Goal: Information Seeking & Learning: Learn about a topic

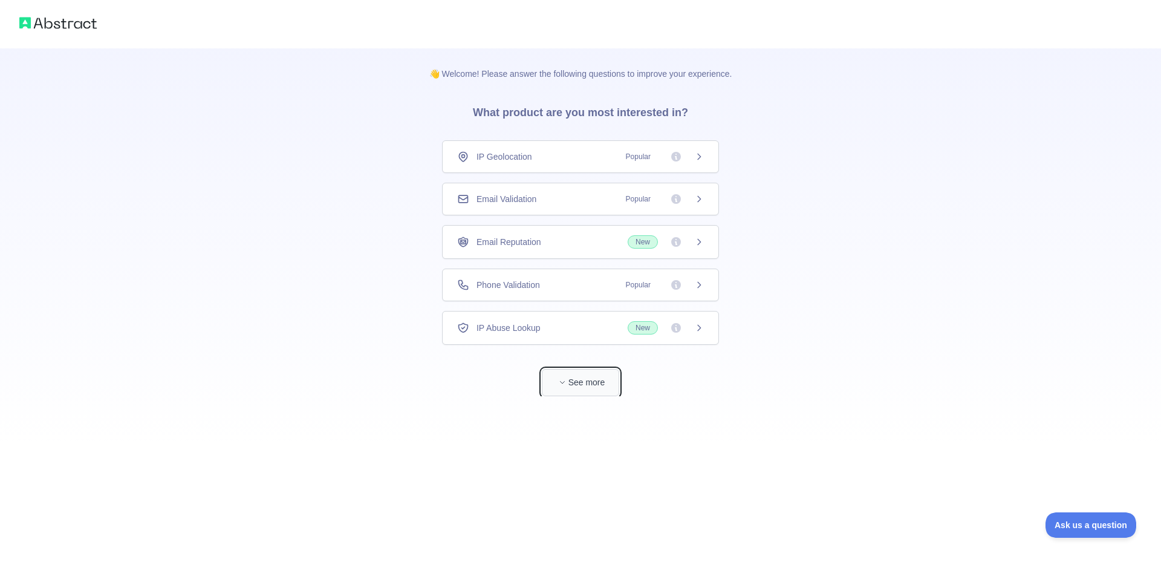
click at [564, 392] on button "See more" at bounding box center [580, 382] width 77 height 27
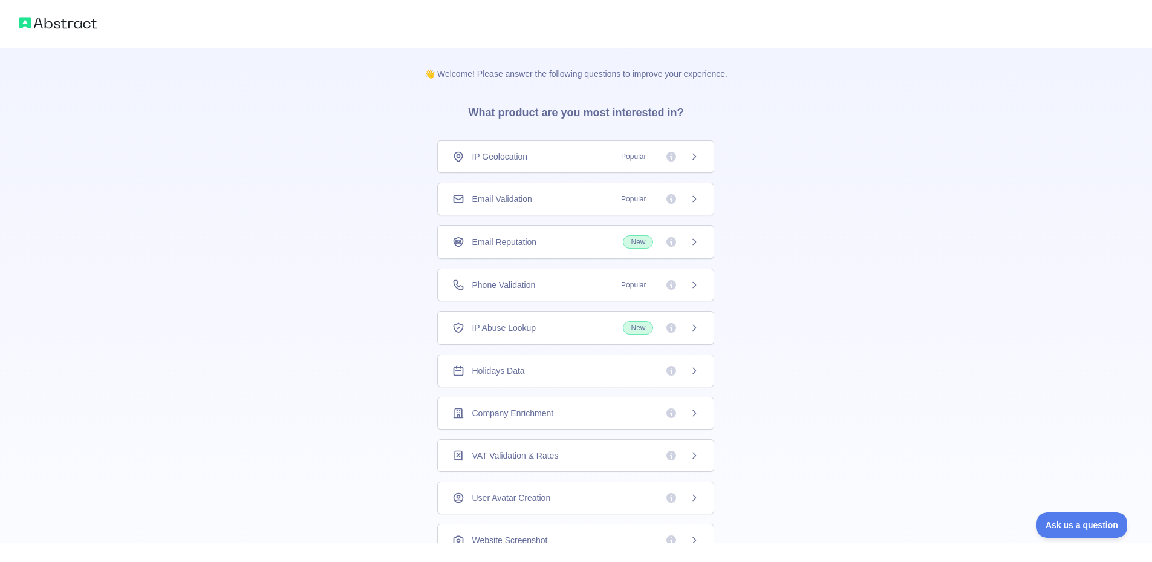
click at [512, 203] on span "Email Validation" at bounding box center [502, 199] width 60 height 12
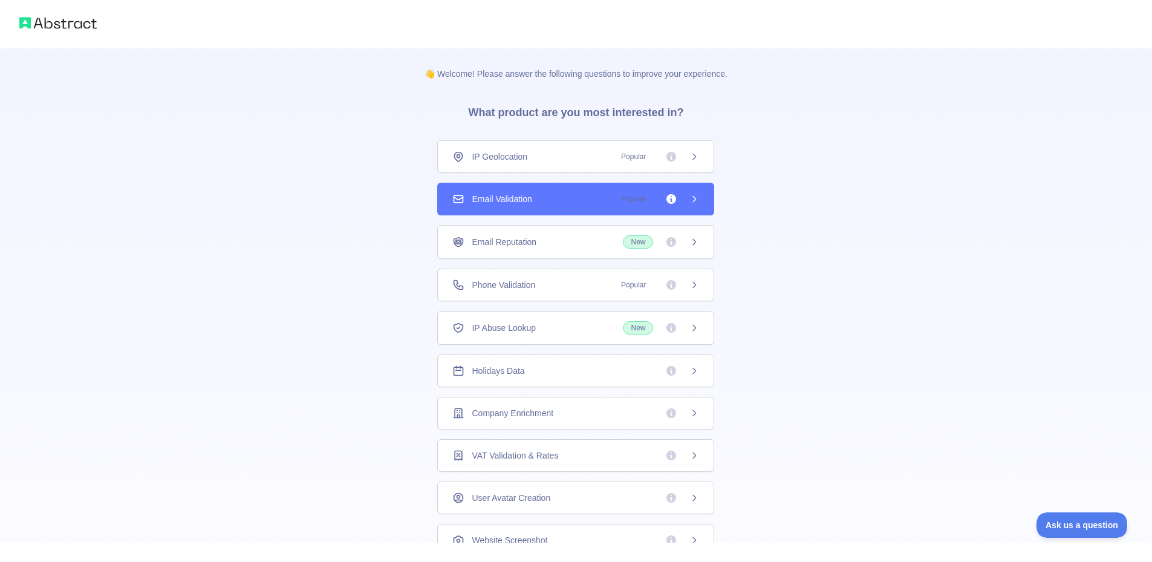
click at [501, 236] on div "👋 Welcome! Please answer the following questions to improve your experience. Wh…" at bounding box center [576, 281] width 1152 height 562
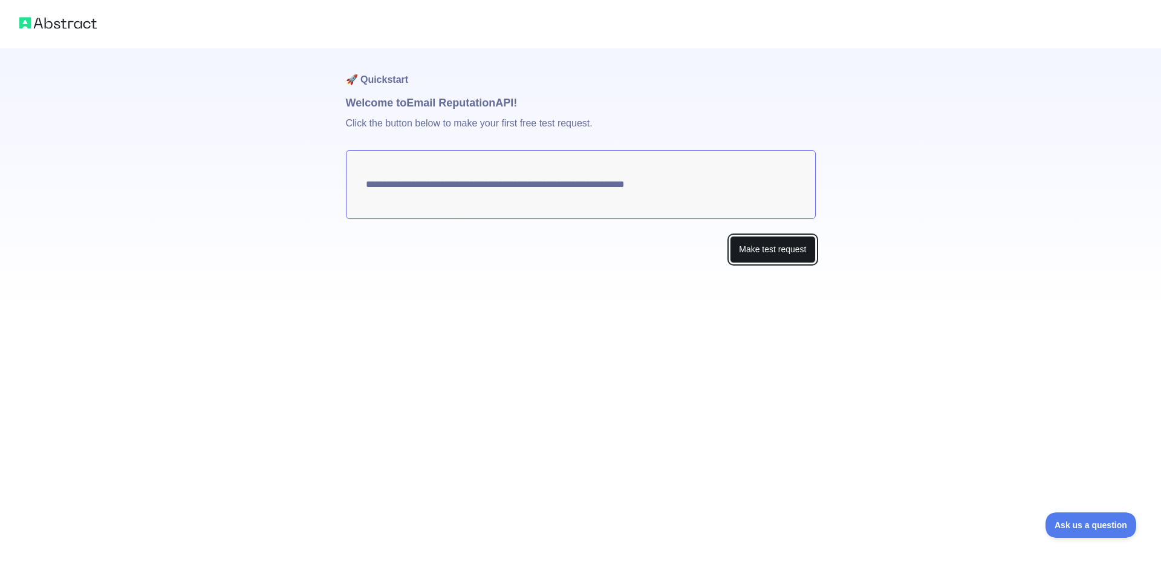
click at [753, 252] on button "Make test request" at bounding box center [772, 249] width 85 height 27
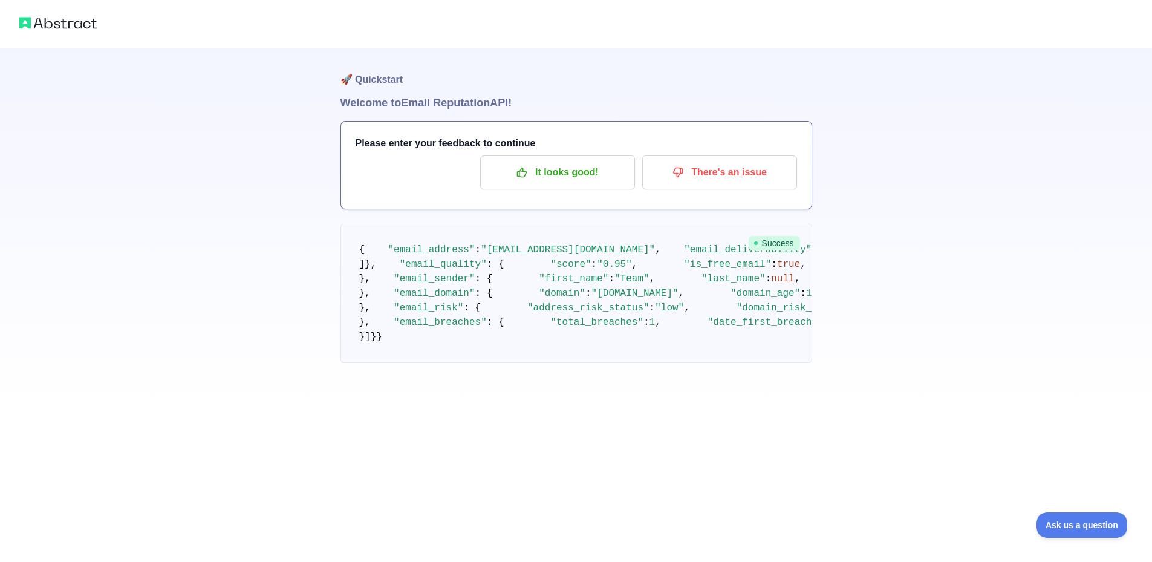
click at [67, 22] on img at bounding box center [57, 23] width 77 height 17
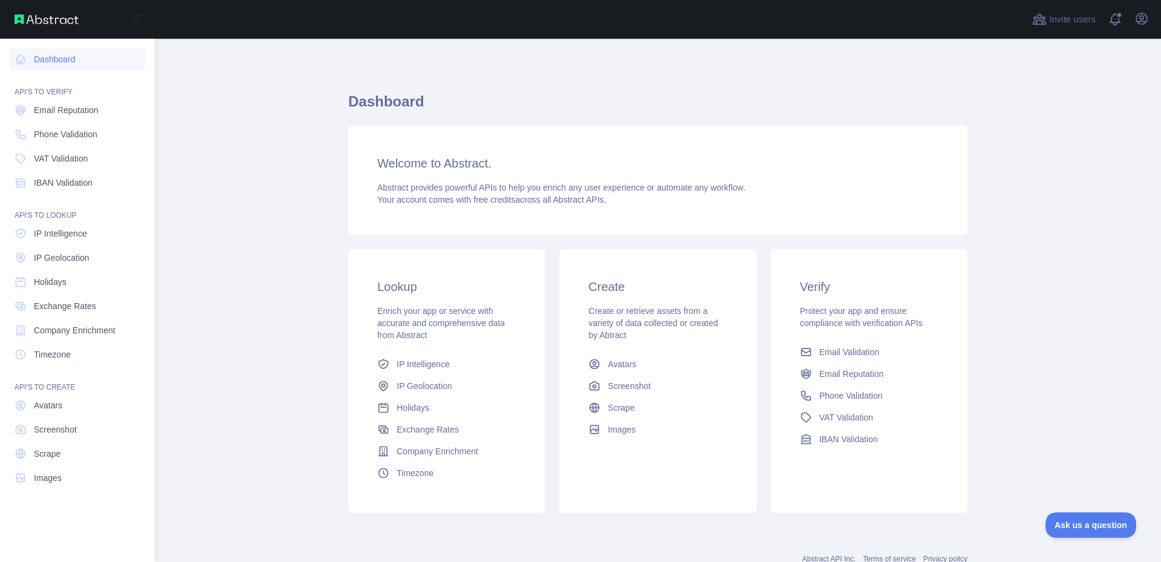
click at [39, 17] on img at bounding box center [47, 20] width 64 height 10
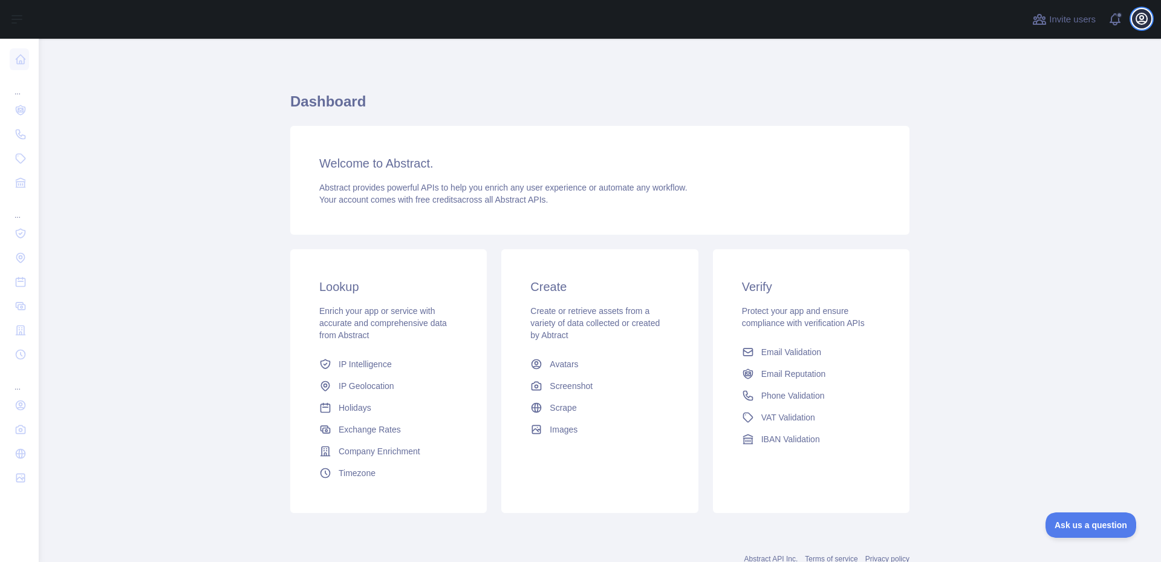
click at [1139, 16] on icon "button" at bounding box center [1141, 18] width 15 height 15
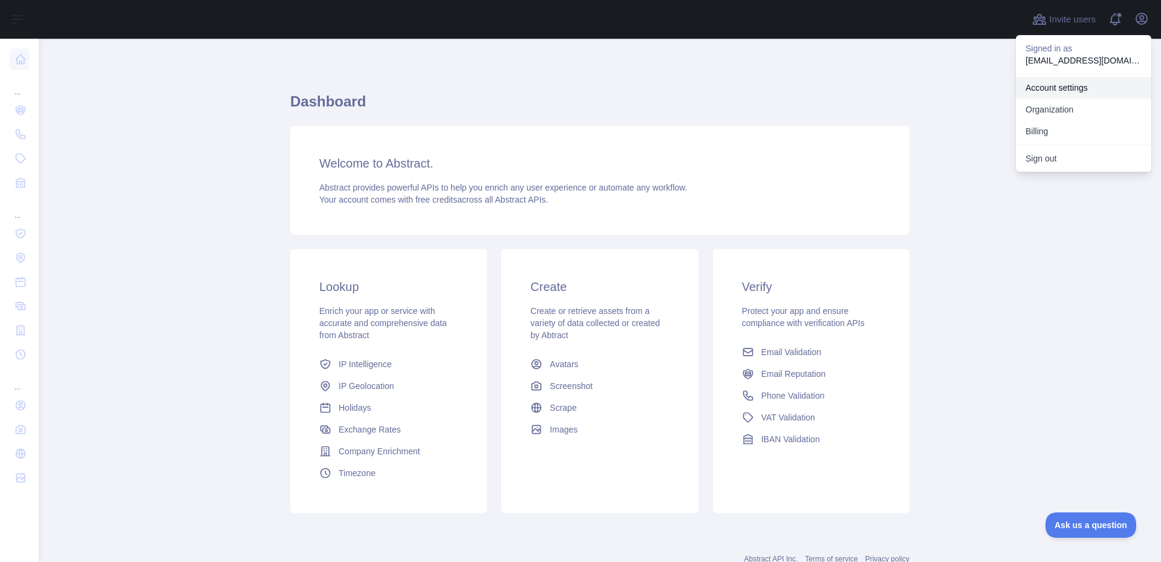
click at [1053, 95] on link "Account settings" at bounding box center [1083, 88] width 135 height 22
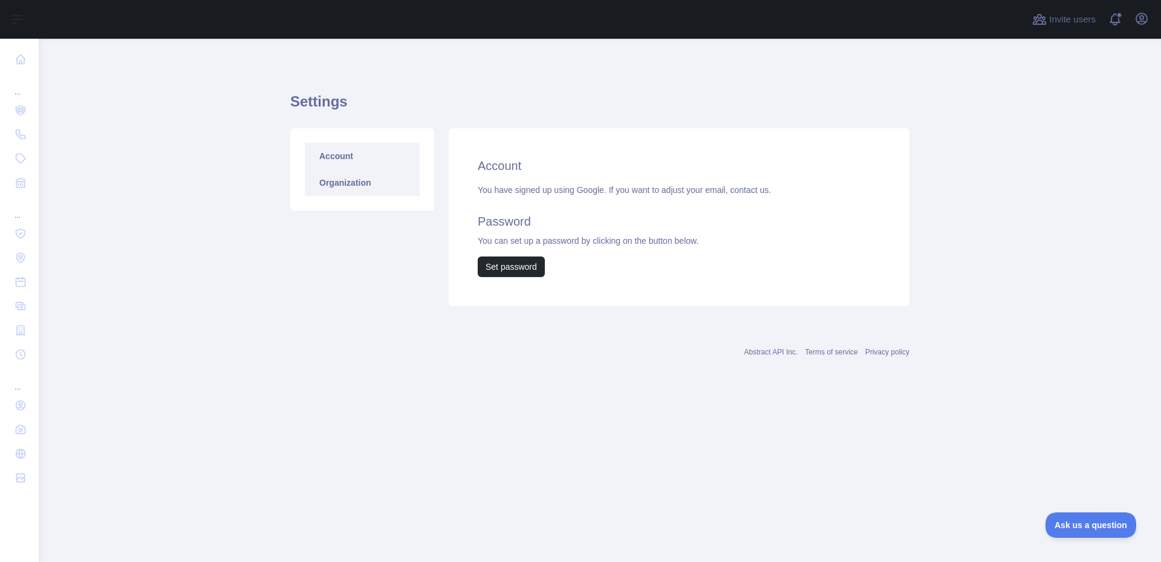
click at [340, 190] on link "Organization" at bounding box center [362, 182] width 115 height 27
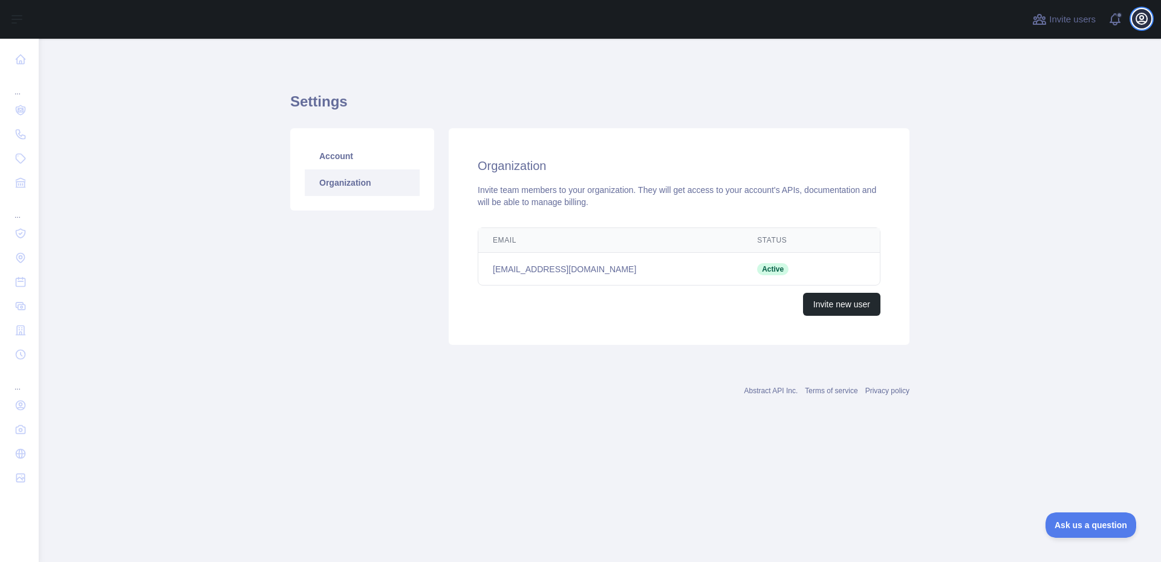
click at [1136, 12] on icon "button" at bounding box center [1141, 18] width 15 height 15
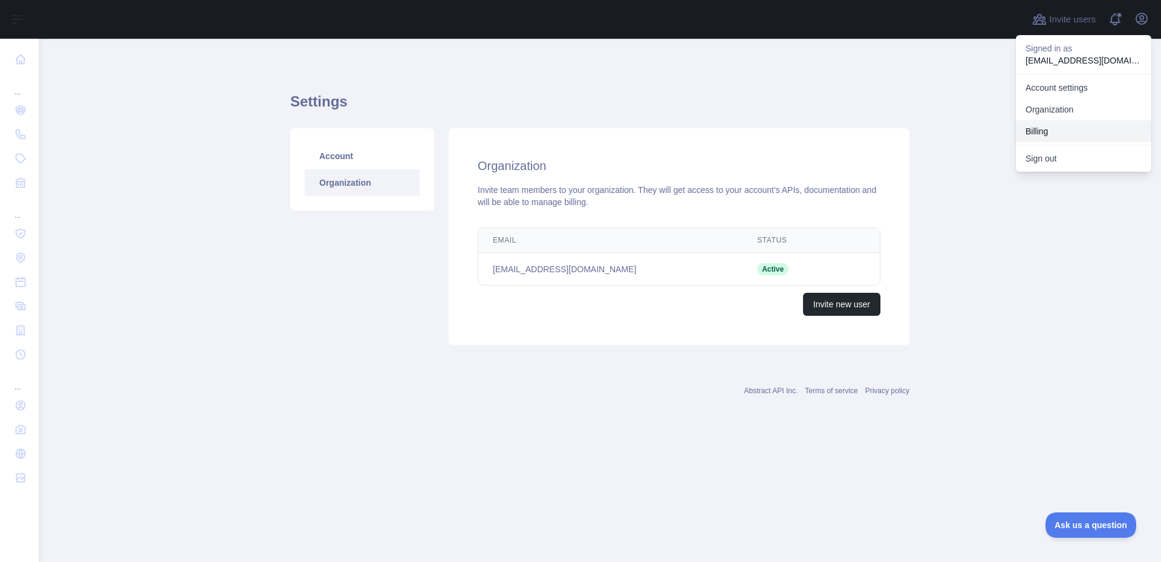
click at [1036, 129] on button "Billing" at bounding box center [1083, 131] width 135 height 22
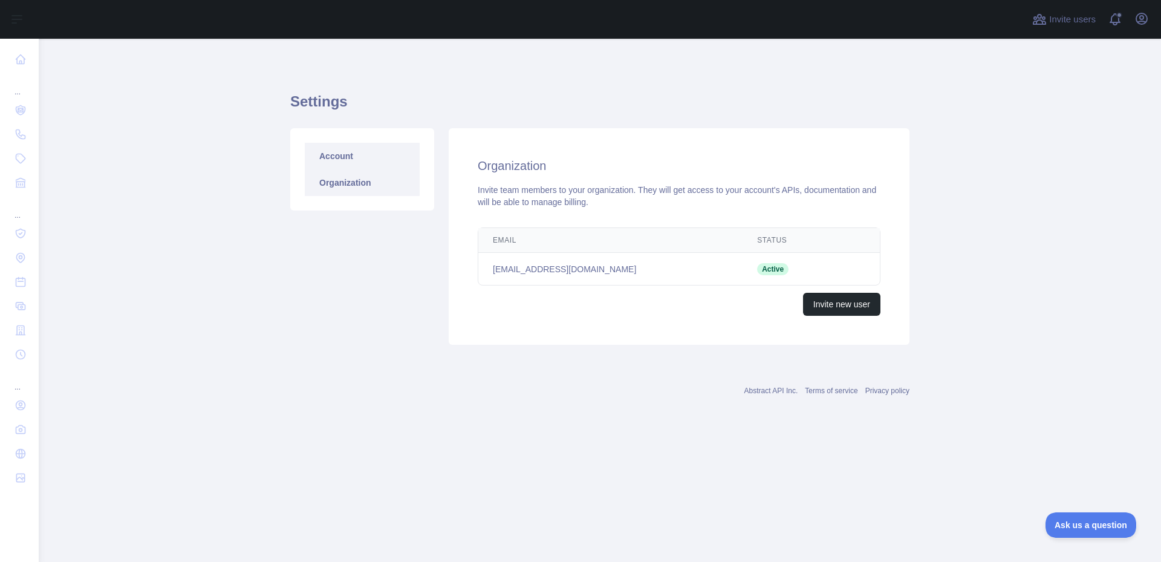
click at [330, 158] on link "Account" at bounding box center [362, 156] width 115 height 27
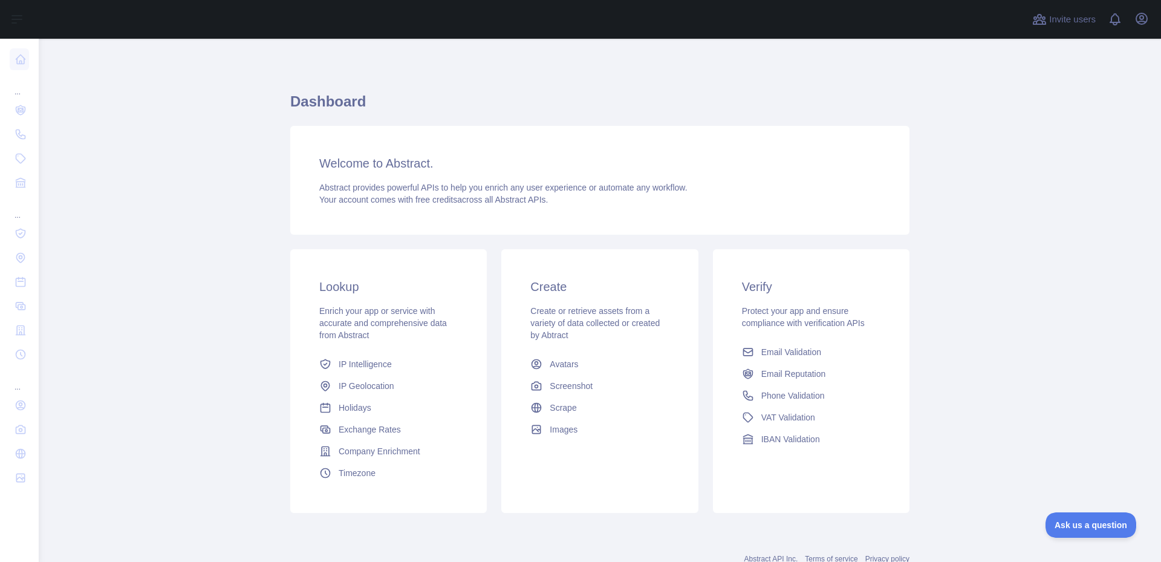
scroll to position [41, 0]
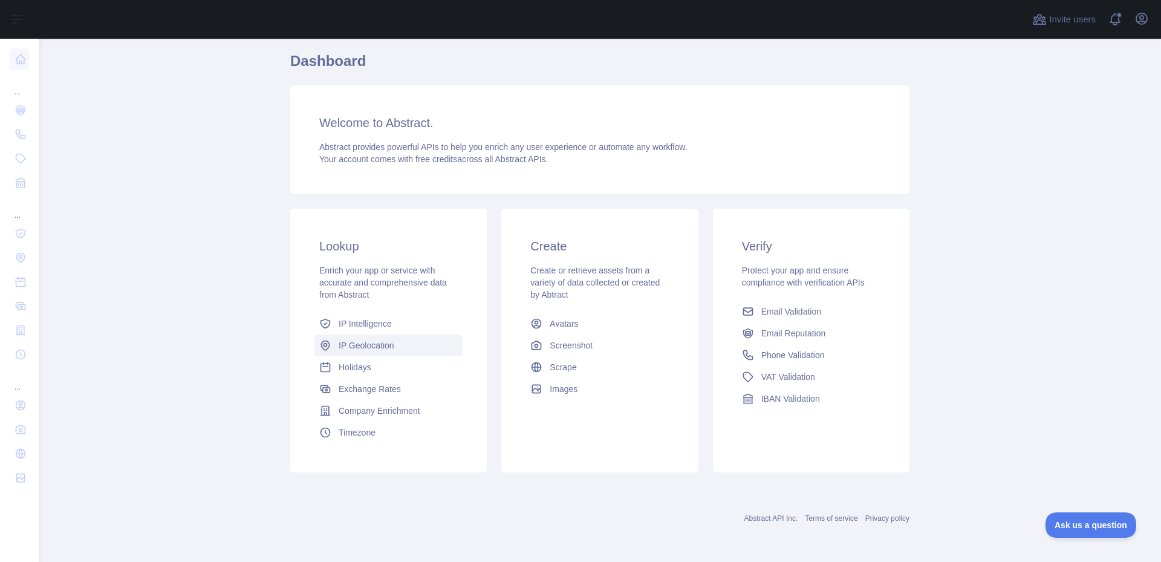
click at [382, 347] on span "IP Geolocation" at bounding box center [367, 345] width 56 height 12
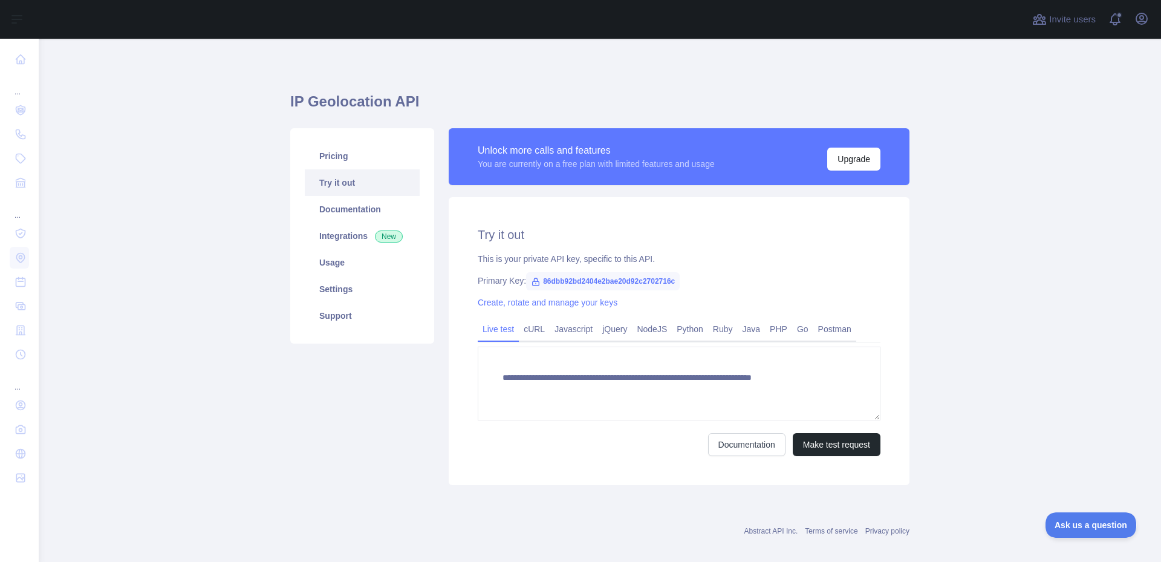
type textarea "**********"
click at [551, 279] on span "86dbb92bd2404e2bae20d92c2702716c" at bounding box center [603, 281] width 154 height 18
copy span "86dbb92bd2404e2bae20d92c2702716c"
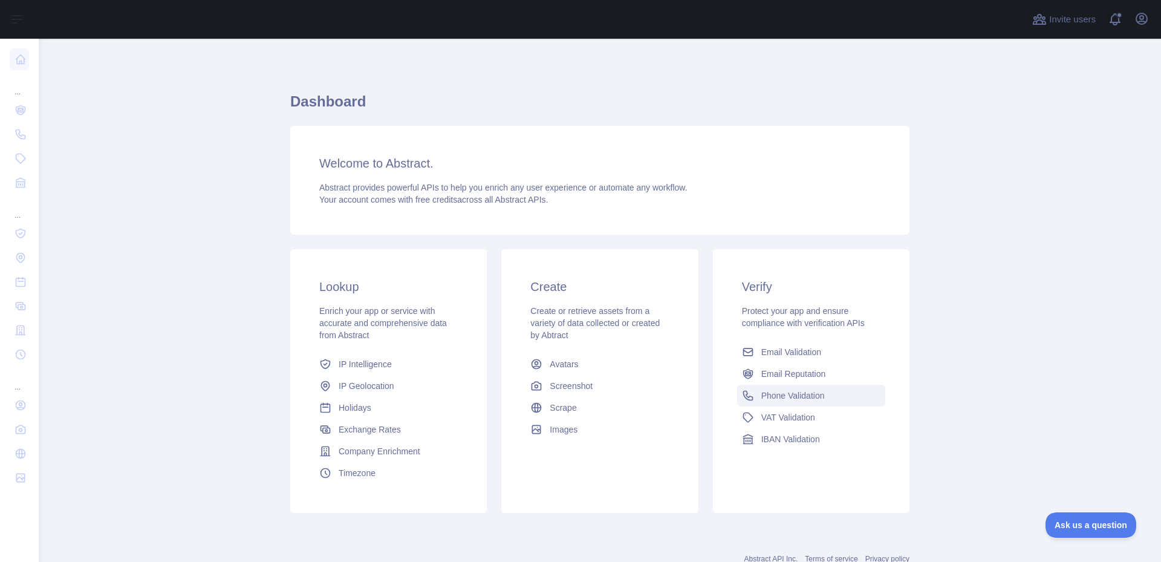
click at [801, 397] on span "Phone Validation" at bounding box center [792, 395] width 63 height 12
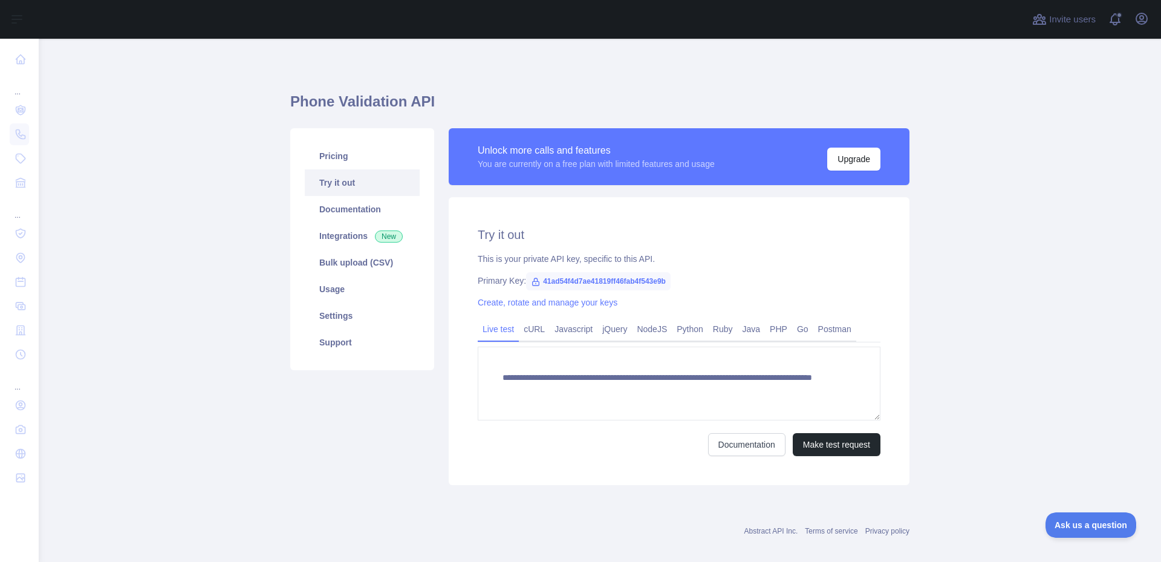
click at [588, 284] on span "41ad54f4d7ae41819ff46fab4f543e9b" at bounding box center [598, 281] width 145 height 18
copy span "41ad54f4d7ae41819ff46fab4f543e9b"
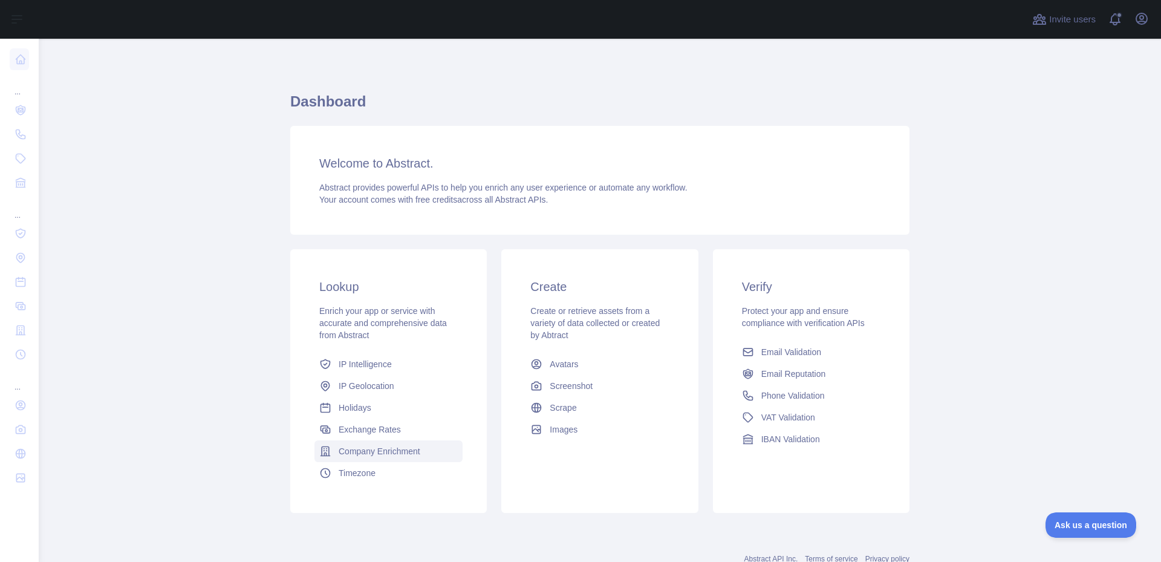
click at [379, 452] on span "Company Enrichment" at bounding box center [380, 451] width 82 height 12
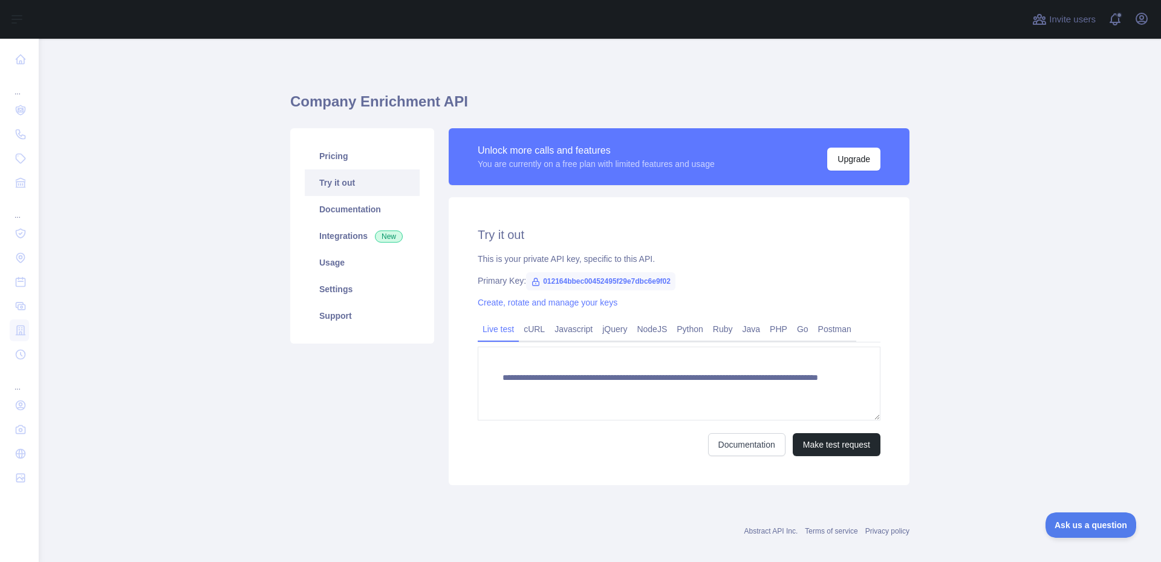
click at [573, 279] on span "012164bbec00452495f29e7dbc6e9f02" at bounding box center [600, 281] width 149 height 18
click at [558, 280] on span "012164bbec00452495f29e7dbc6e9f02" at bounding box center [600, 281] width 149 height 18
copy span "012164bbec00452495f29e7dbc6e9f02"
